Goal: Share content: Share content

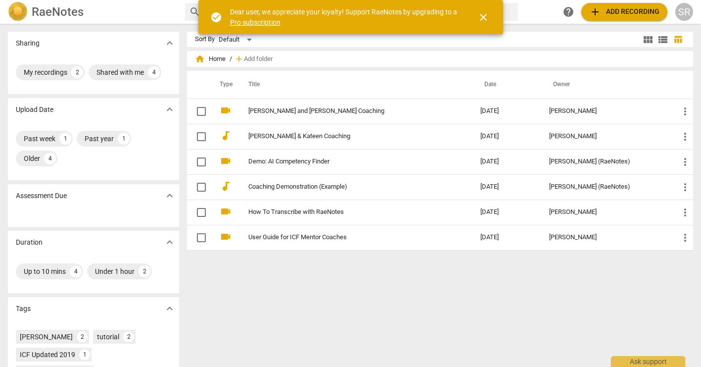
click at [482, 16] on span "close" at bounding box center [484, 17] width 12 height 12
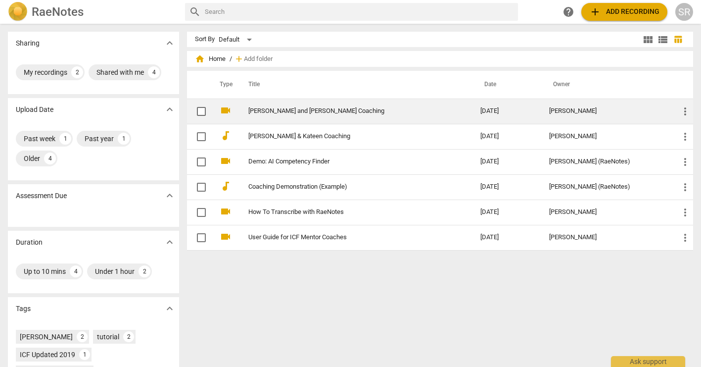
click at [305, 108] on link "[PERSON_NAME] and [PERSON_NAME] Coaching" at bounding box center [346, 110] width 196 height 7
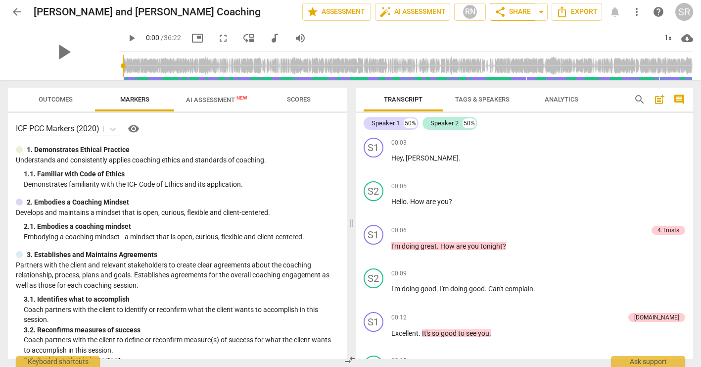
click at [508, 9] on span "share Share" at bounding box center [512, 12] width 37 height 12
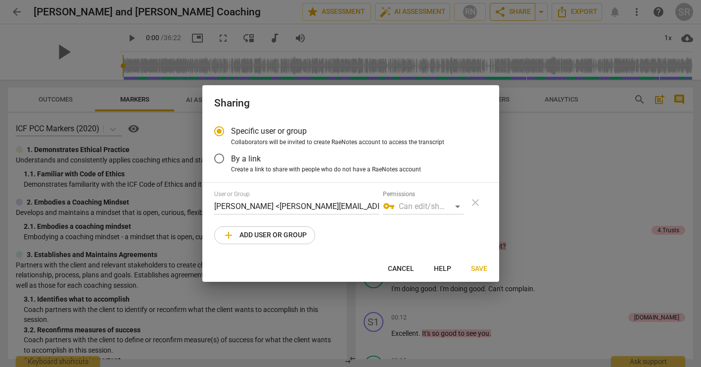
radio input "false"
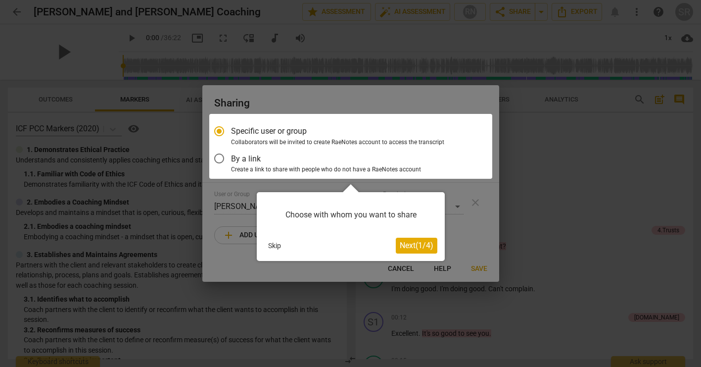
click at [409, 242] on span "Next ( 1 / 4 )" at bounding box center [417, 245] width 34 height 9
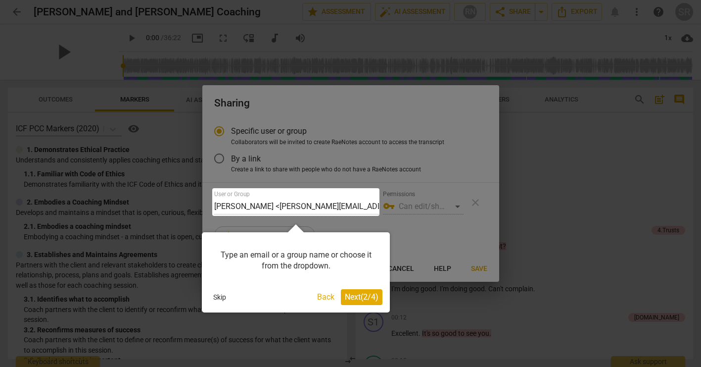
click at [358, 296] on span "Next ( 2 / 4 )" at bounding box center [362, 296] width 34 height 9
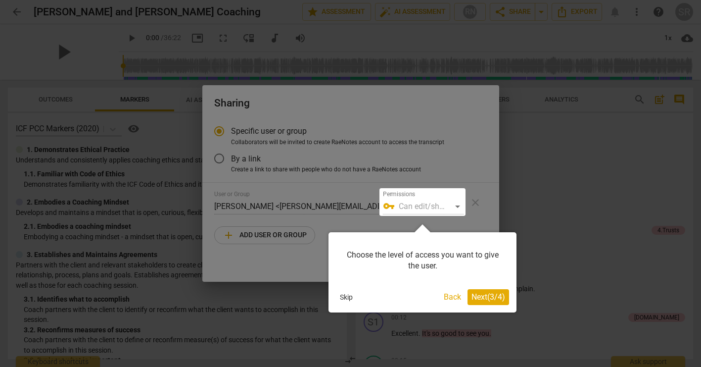
click at [485, 296] on span "Next ( 3 / 4 )" at bounding box center [489, 296] width 34 height 9
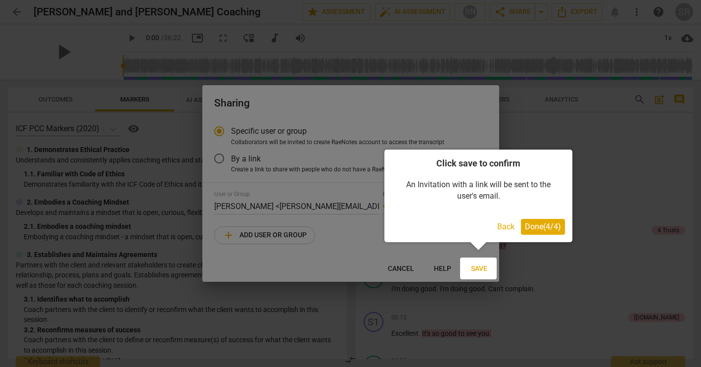
click at [539, 224] on span "Done ( 4 / 4 )" at bounding box center [543, 226] width 36 height 9
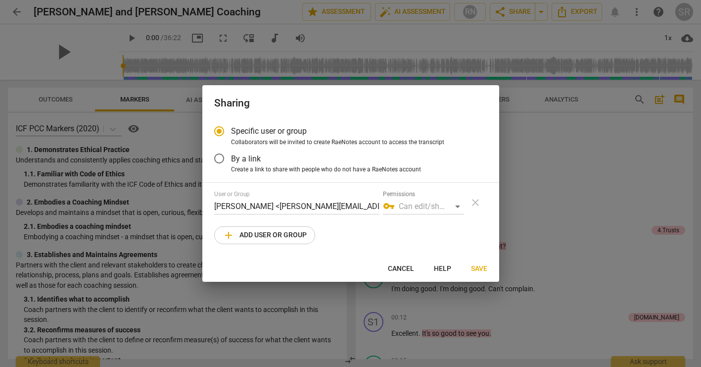
click at [229, 158] on input "By a link" at bounding box center [219, 158] width 24 height 24
radio input "false"
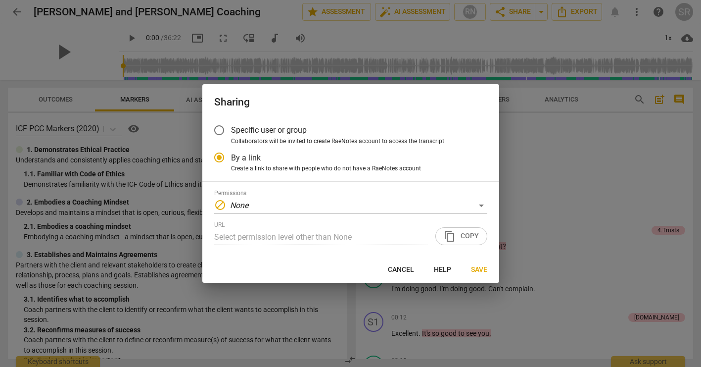
click at [238, 131] on span "Specific user or group" at bounding box center [269, 129] width 76 height 11
click at [231, 131] on input "Specific user or group" at bounding box center [219, 130] width 24 height 24
radio input "false"
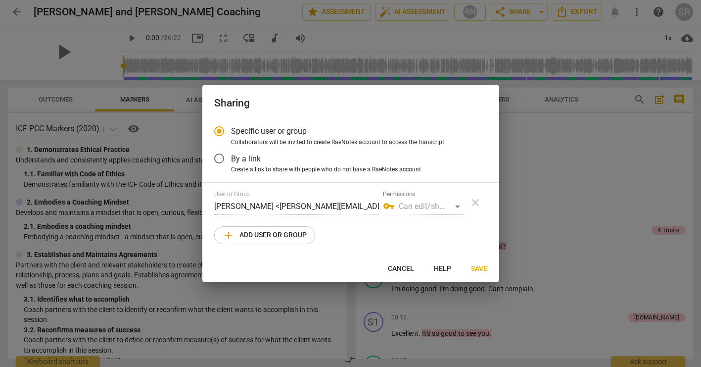
click at [459, 206] on div "vpn_key Can edit/share" at bounding box center [423, 206] width 81 height 16
click at [456, 206] on div "vpn_key Can edit/share" at bounding box center [423, 206] width 81 height 16
click at [222, 157] on input "By a link" at bounding box center [219, 158] width 24 height 24
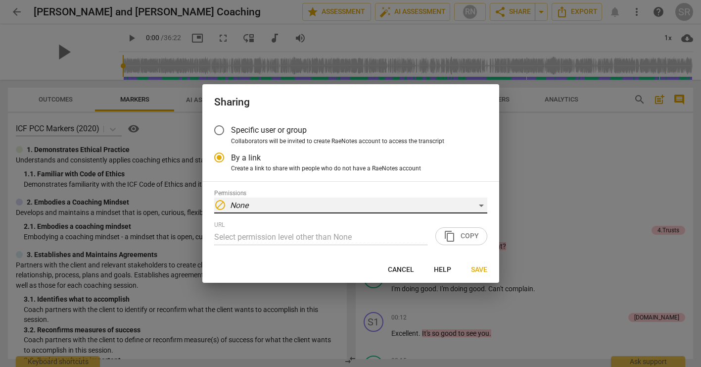
click at [249, 203] on div "block None" at bounding box center [350, 205] width 273 height 16
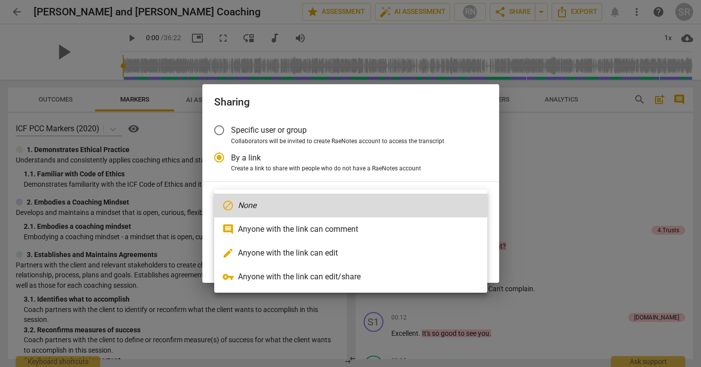
click at [289, 232] on li "comment Anyone with the link can comment" at bounding box center [350, 229] width 273 height 24
radio input "false"
type input "[URL][DOMAIN_NAME]"
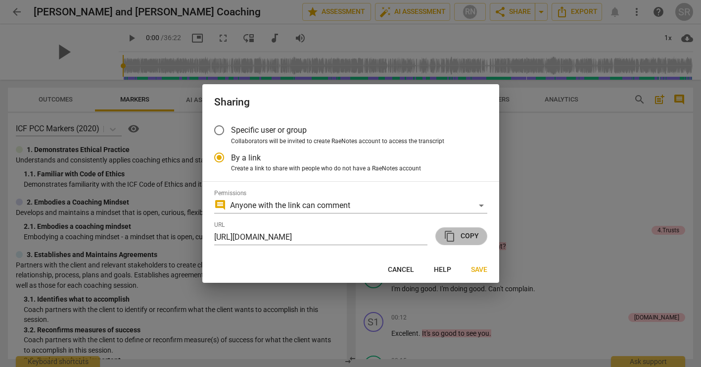
click at [470, 237] on span "content_copy Copy" at bounding box center [461, 236] width 35 height 12
click at [479, 268] on span "Save" at bounding box center [479, 270] width 16 height 10
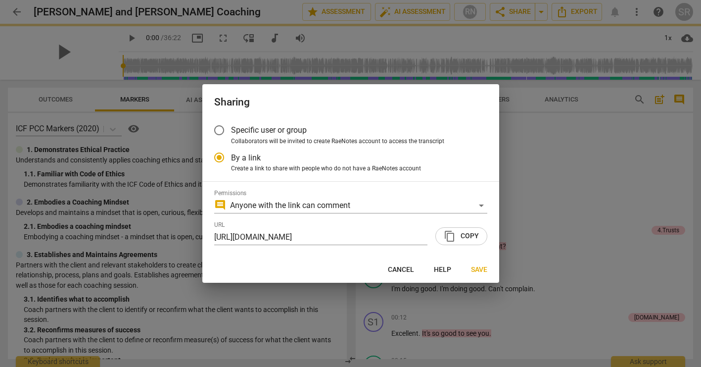
radio input "false"
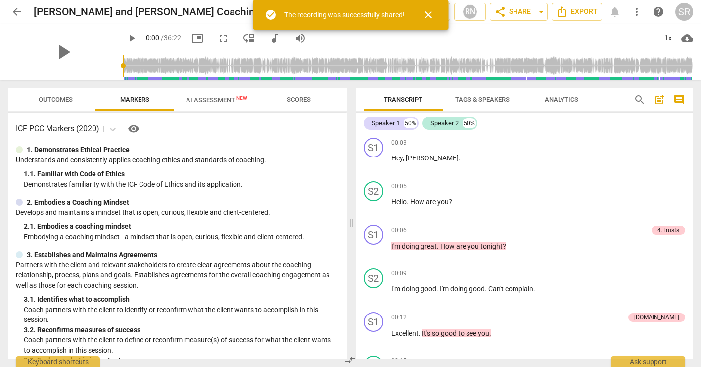
click at [218, 103] on span "AI Assessment New" at bounding box center [216, 99] width 85 height 15
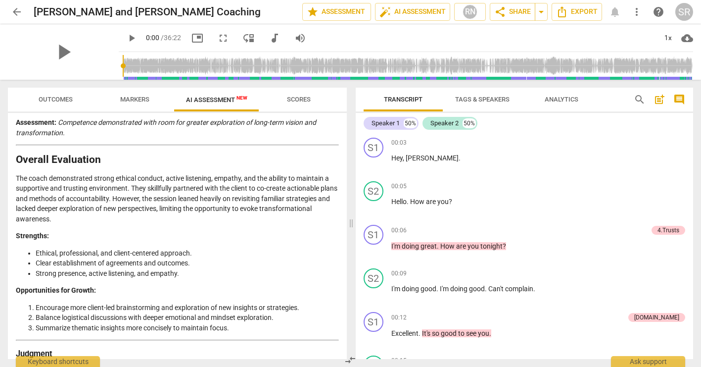
scroll to position [1738, 0]
